Goal: Find specific page/section: Find specific page/section

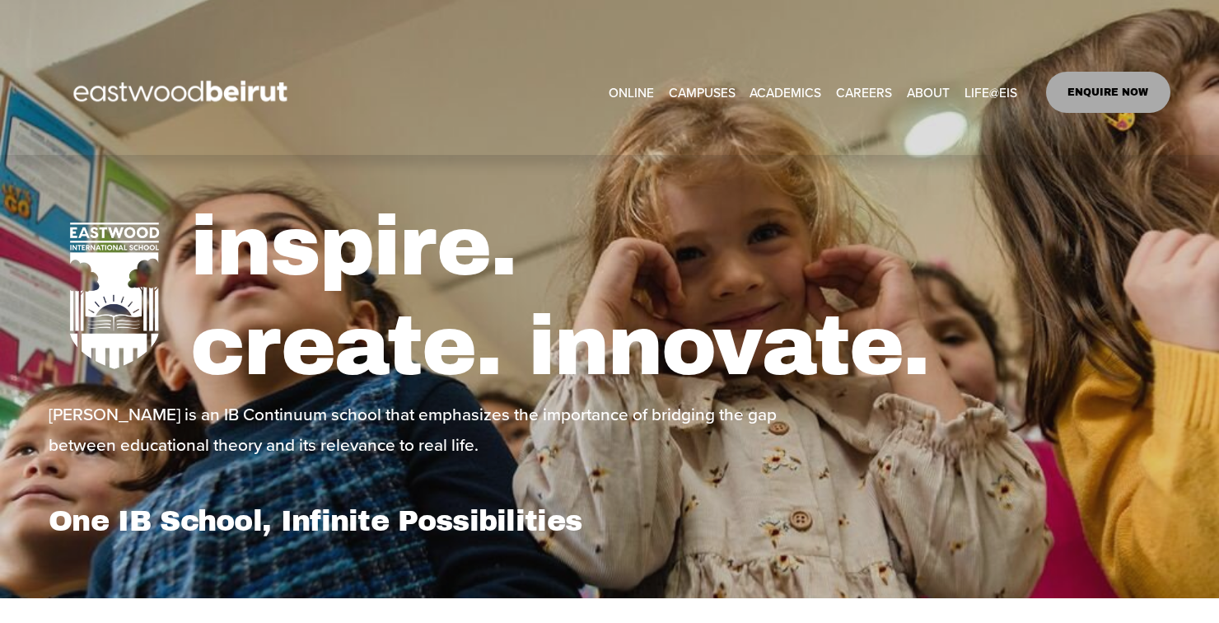
click at [867, 91] on link "CAREERS" at bounding box center [864, 92] width 56 height 26
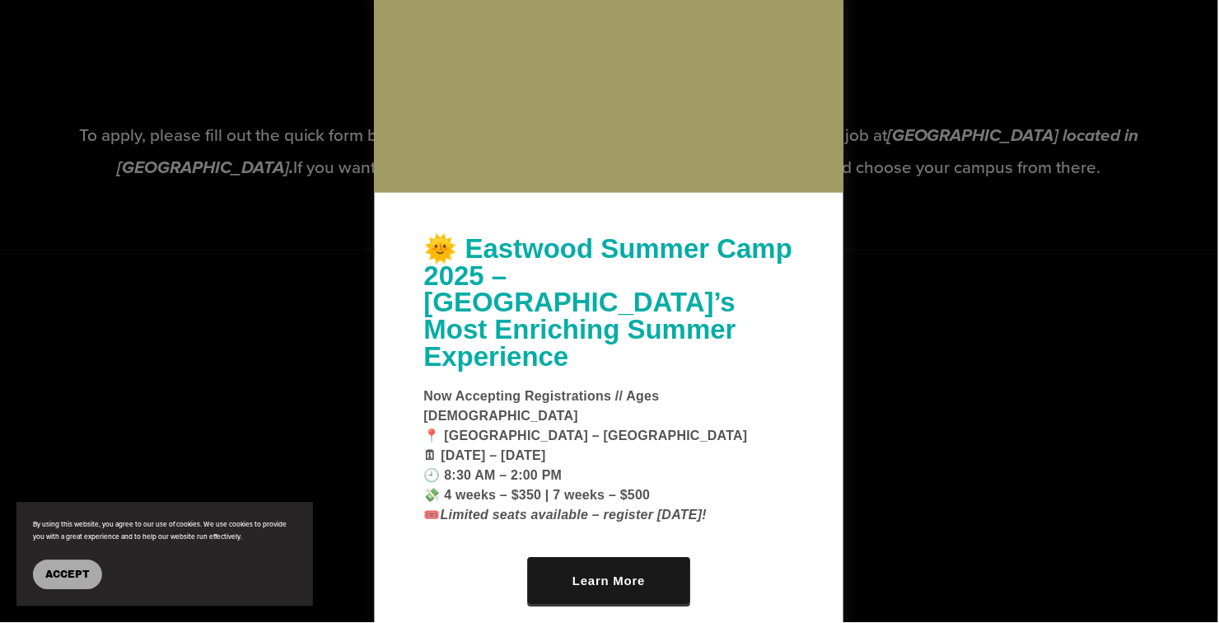
scroll to position [2542, 0]
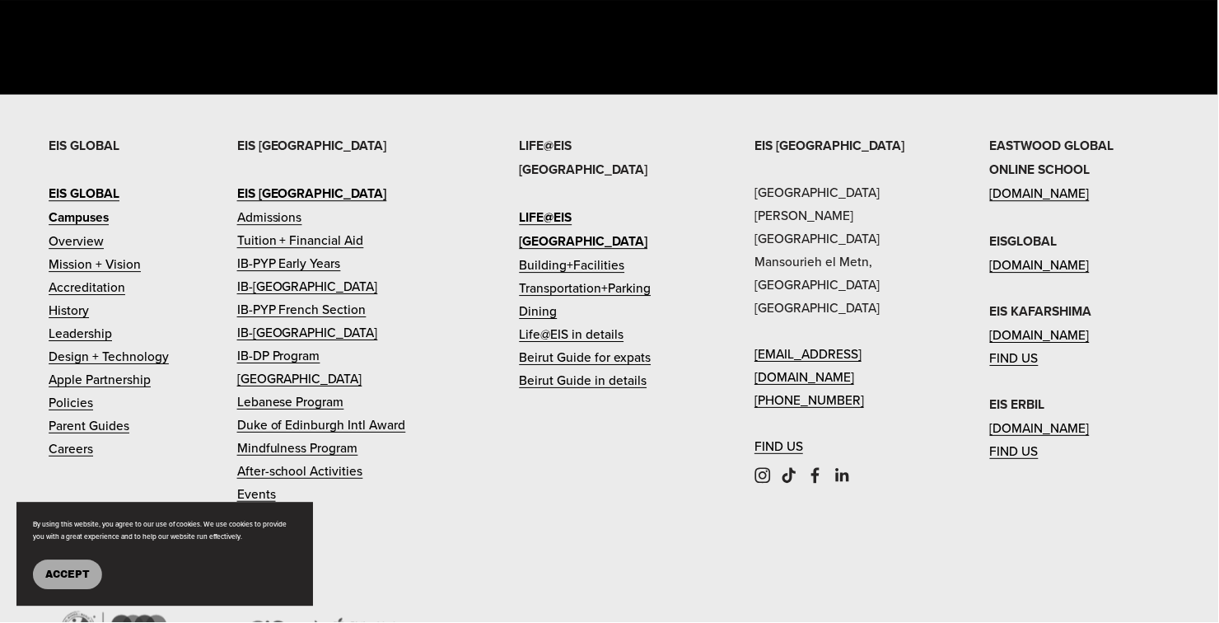
scroll to position [3961, 0]
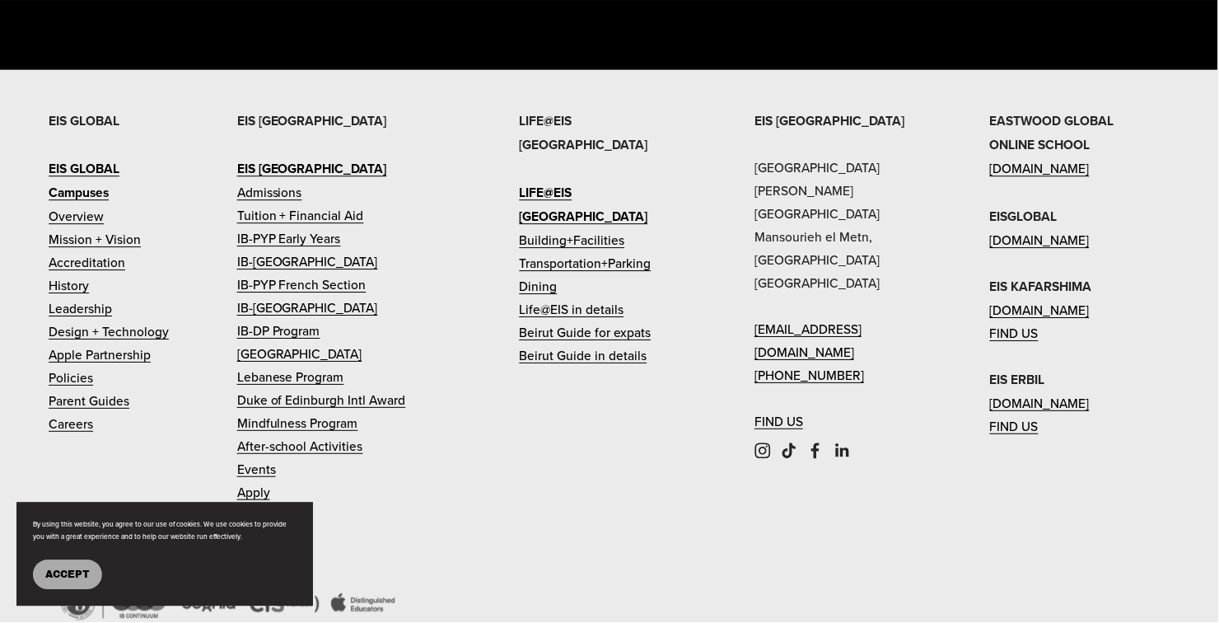
click at [68, 436] on link "Careers" at bounding box center [71, 424] width 44 height 23
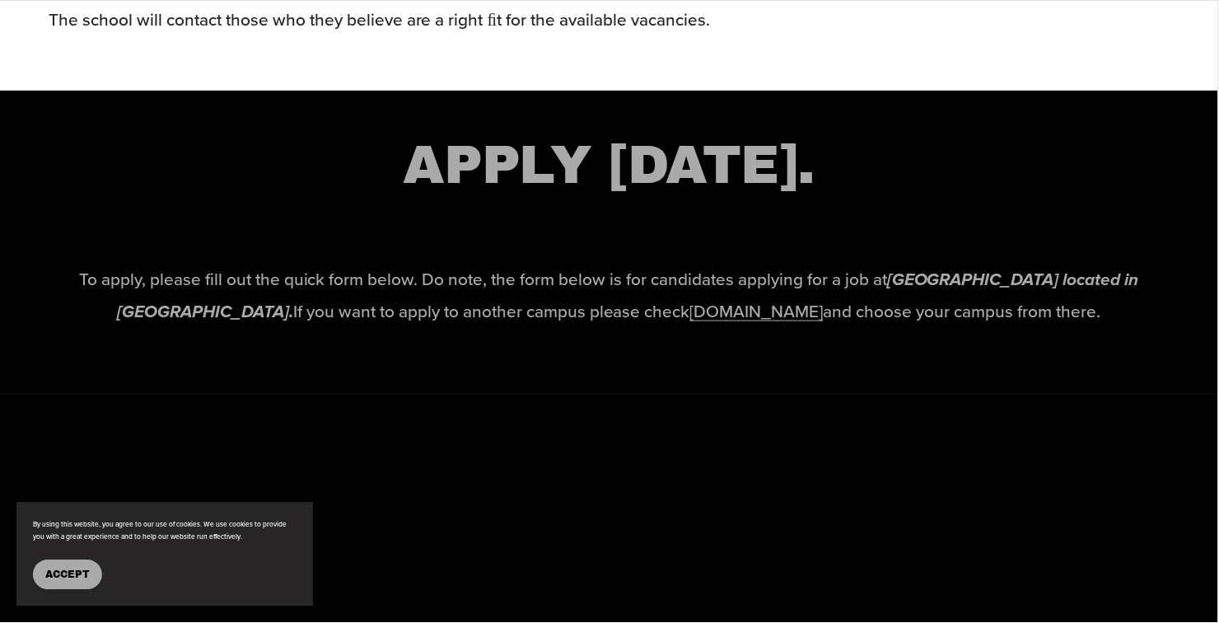
scroll to position [2398, 0]
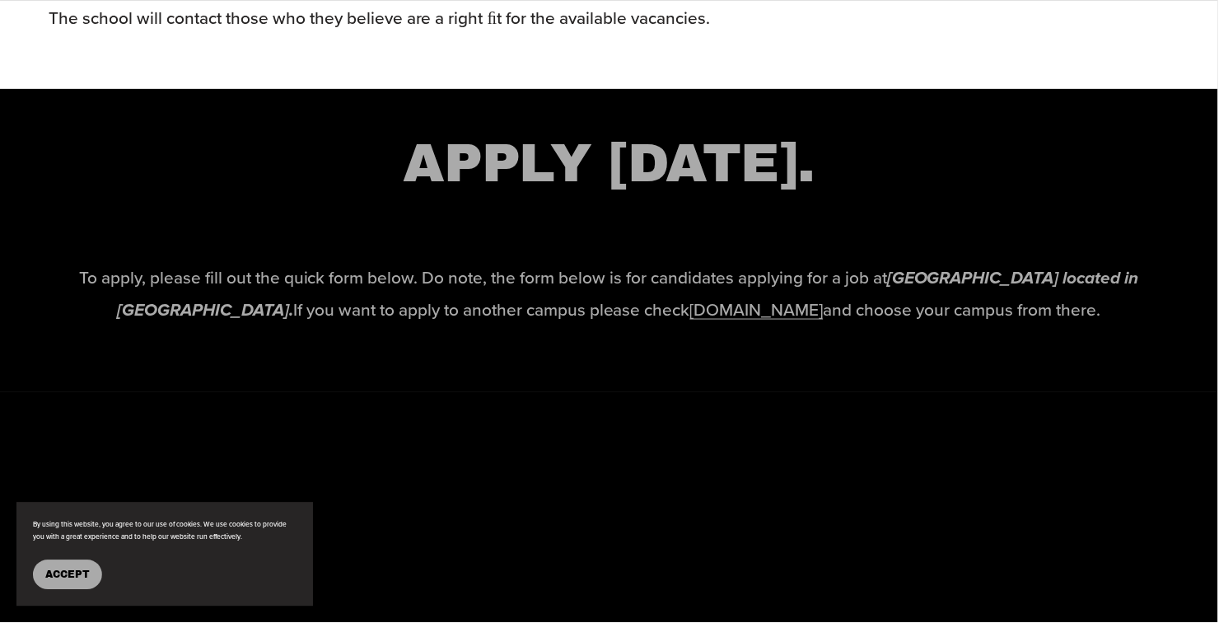
click at [760, 321] on link "[DOMAIN_NAME]" at bounding box center [757, 308] width 133 height 25
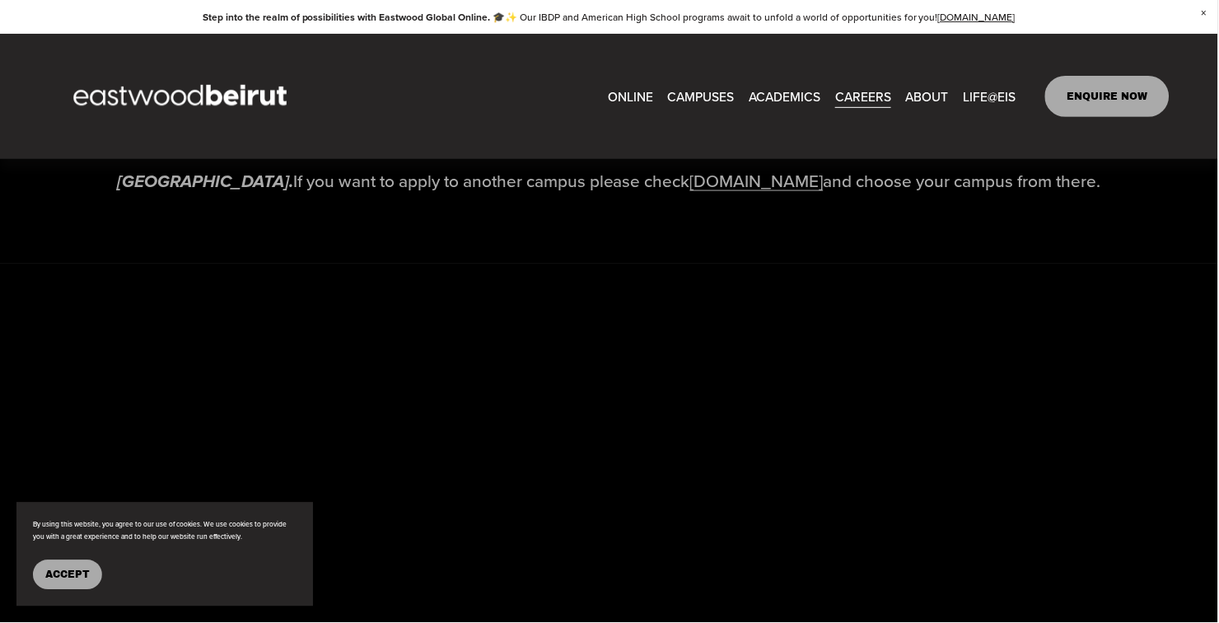
scroll to position [2505, 0]
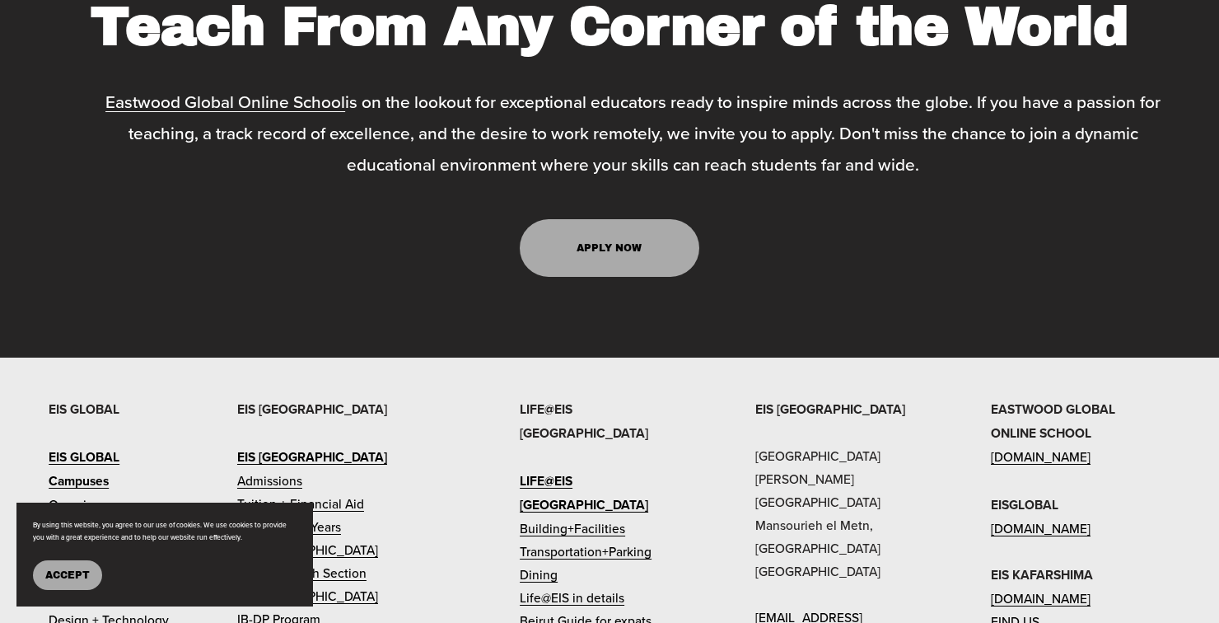
scroll to position [6747, 0]
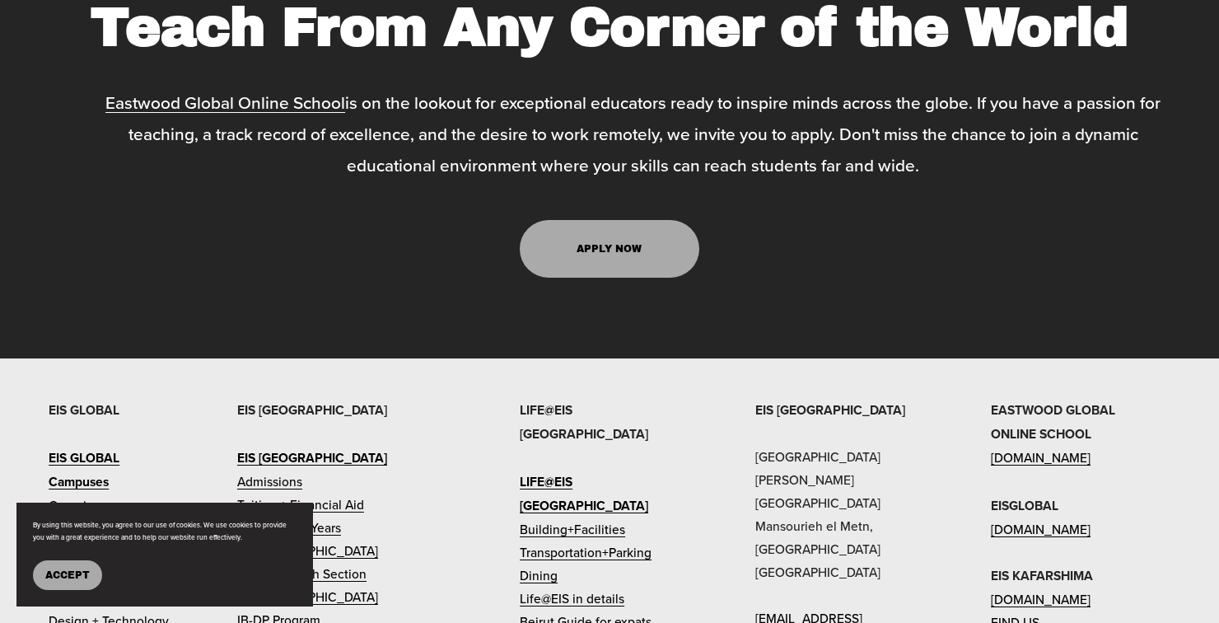
click at [585, 278] on link "APPLY NOW" at bounding box center [610, 249] width 180 height 58
